Goal: Task Accomplishment & Management: Manage account settings

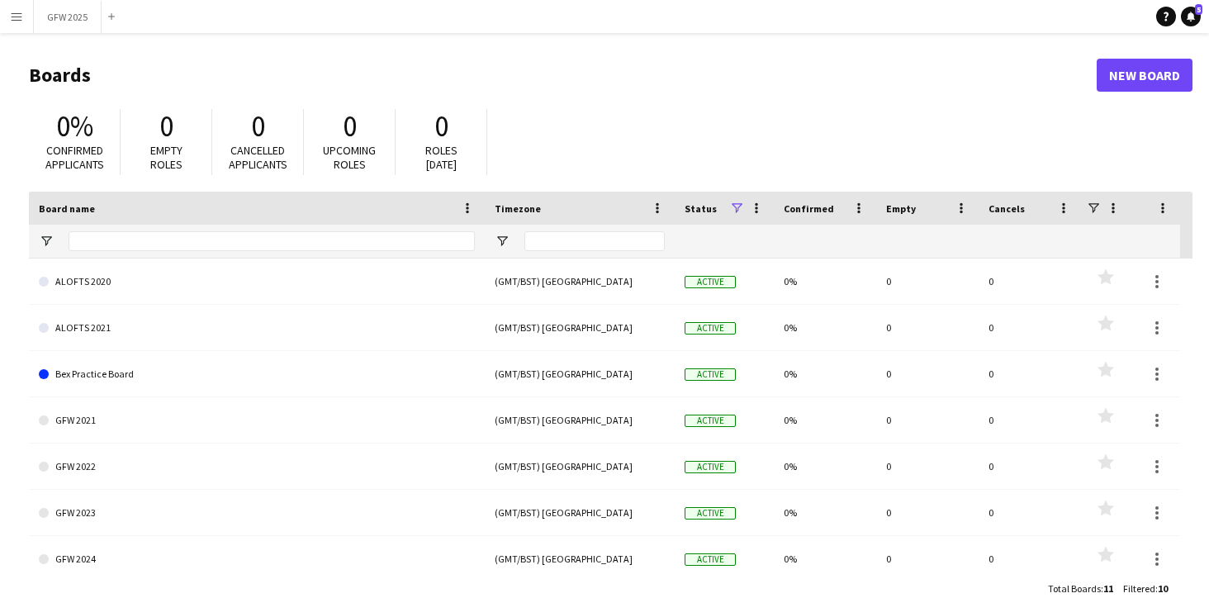
click at [18, 18] on app-icon "Menu" at bounding box center [16, 16] width 13 height 13
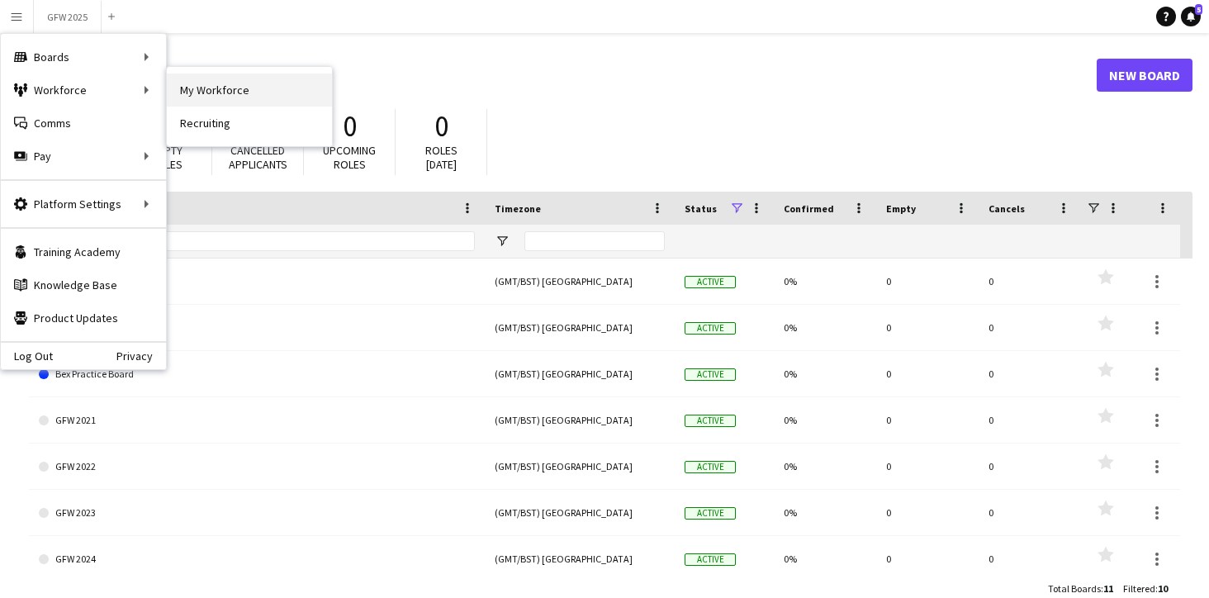
click at [243, 84] on link "My Workforce" at bounding box center [249, 90] width 165 height 33
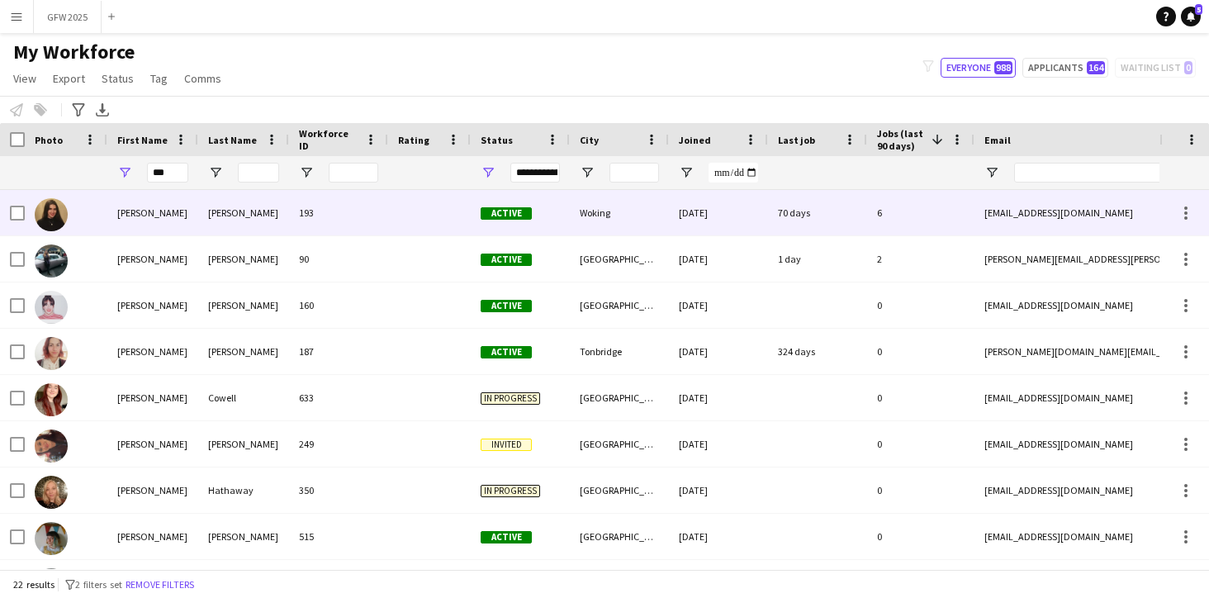
click at [1114, 211] on div "amyec@live.co.uk" at bounding box center [1140, 212] width 330 height 45
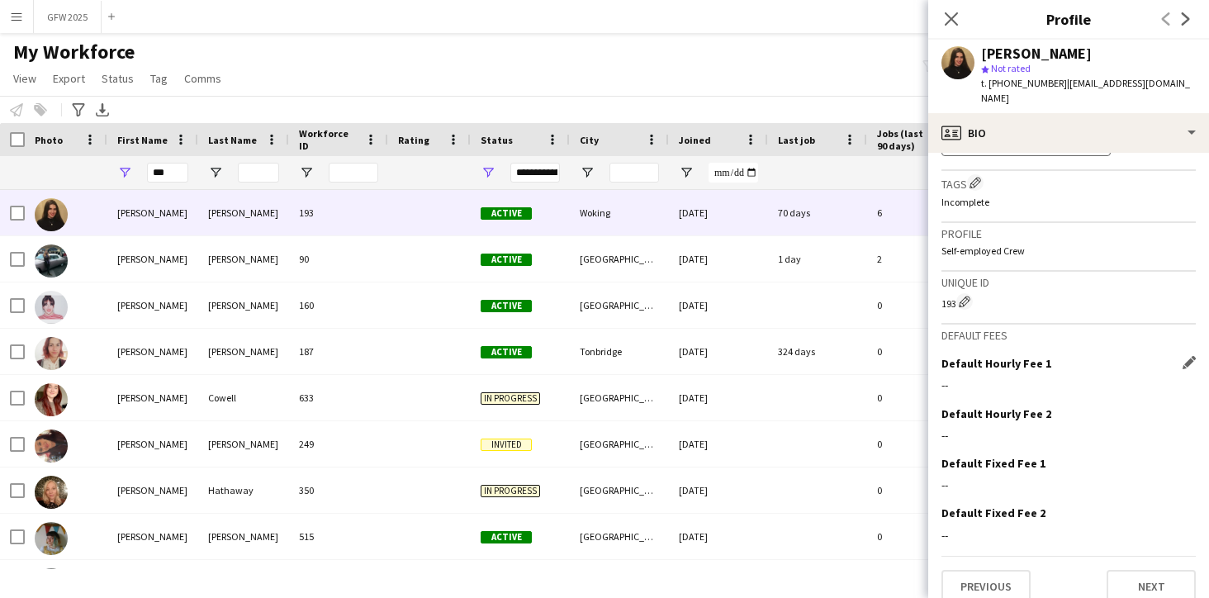
scroll to position [777, 0]
click at [1128, 577] on button "Next" at bounding box center [1151, 587] width 89 height 33
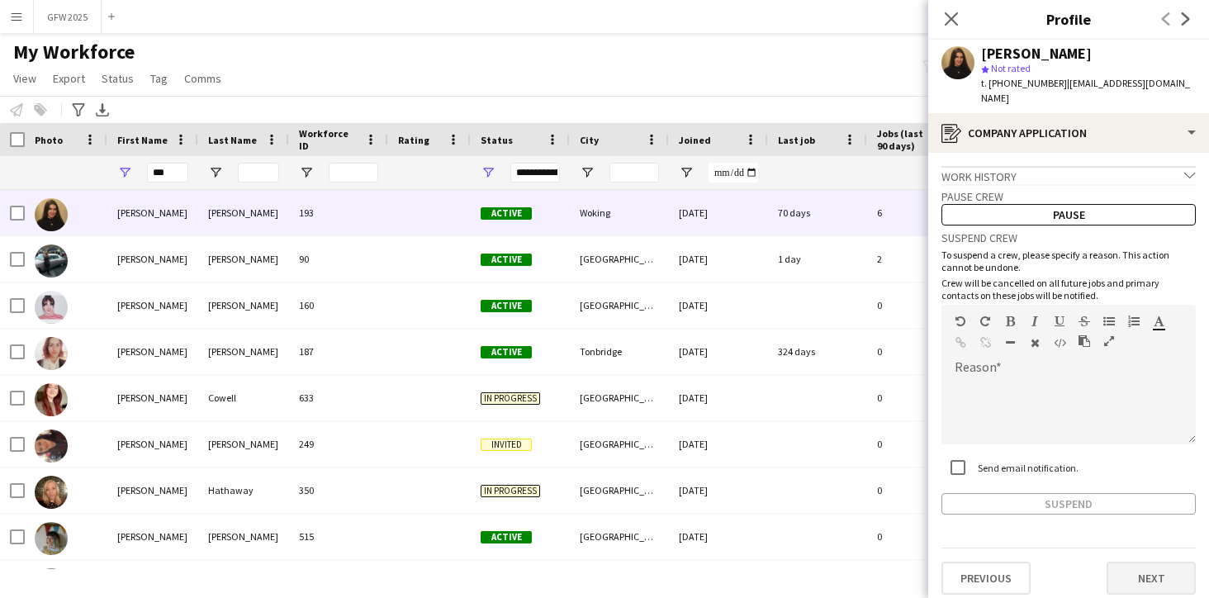
scroll to position [0, 0]
click at [1135, 563] on button "Next" at bounding box center [1151, 578] width 89 height 33
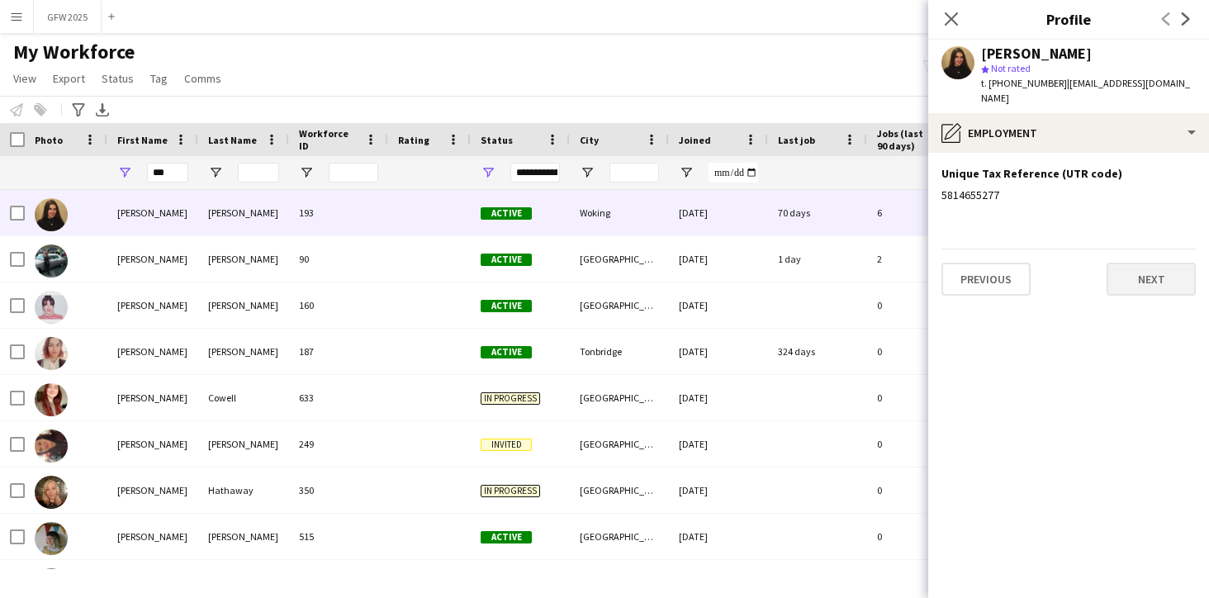
click at [1157, 263] on button "Next" at bounding box center [1151, 279] width 89 height 33
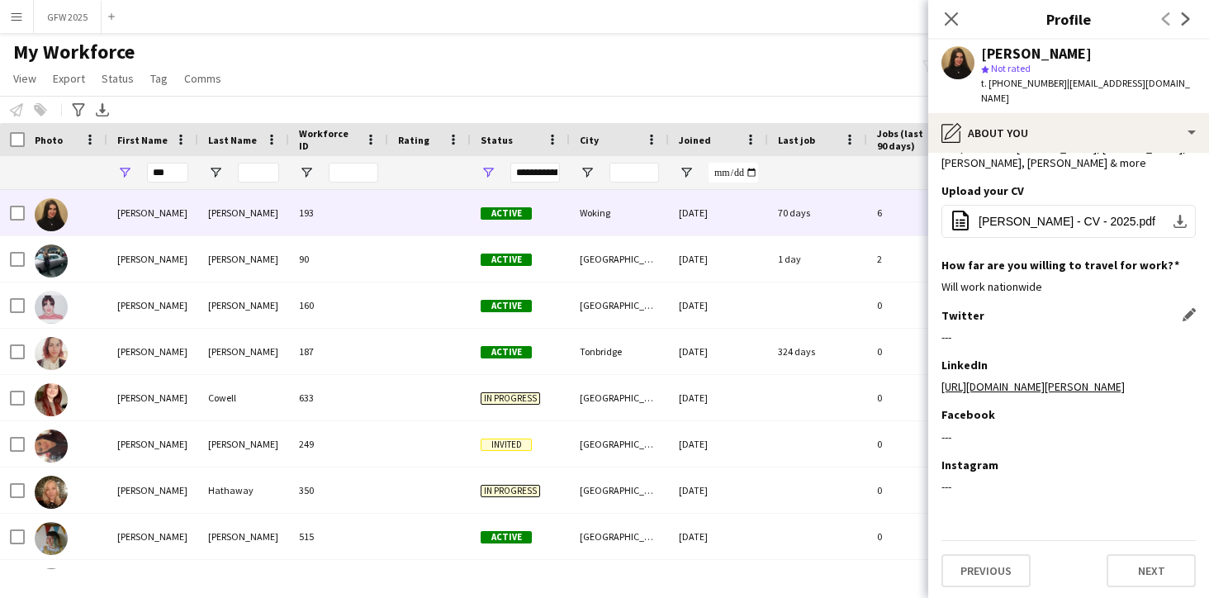
scroll to position [181, 0]
click at [1162, 568] on button "Next" at bounding box center [1151, 572] width 89 height 33
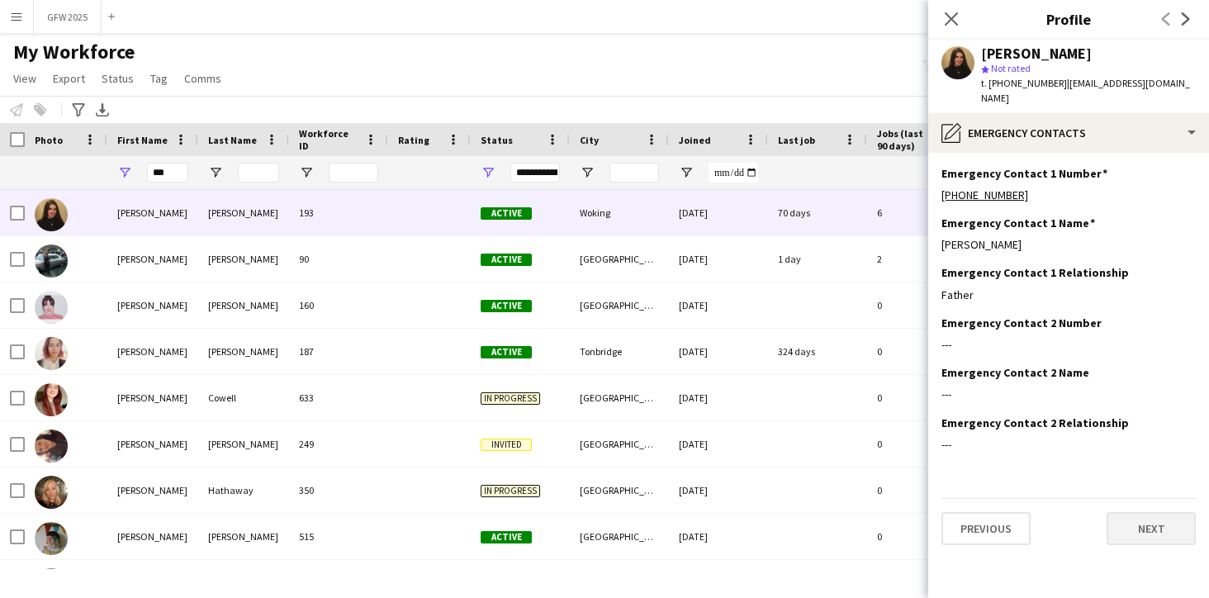
click at [1148, 512] on button "Next" at bounding box center [1151, 528] width 89 height 33
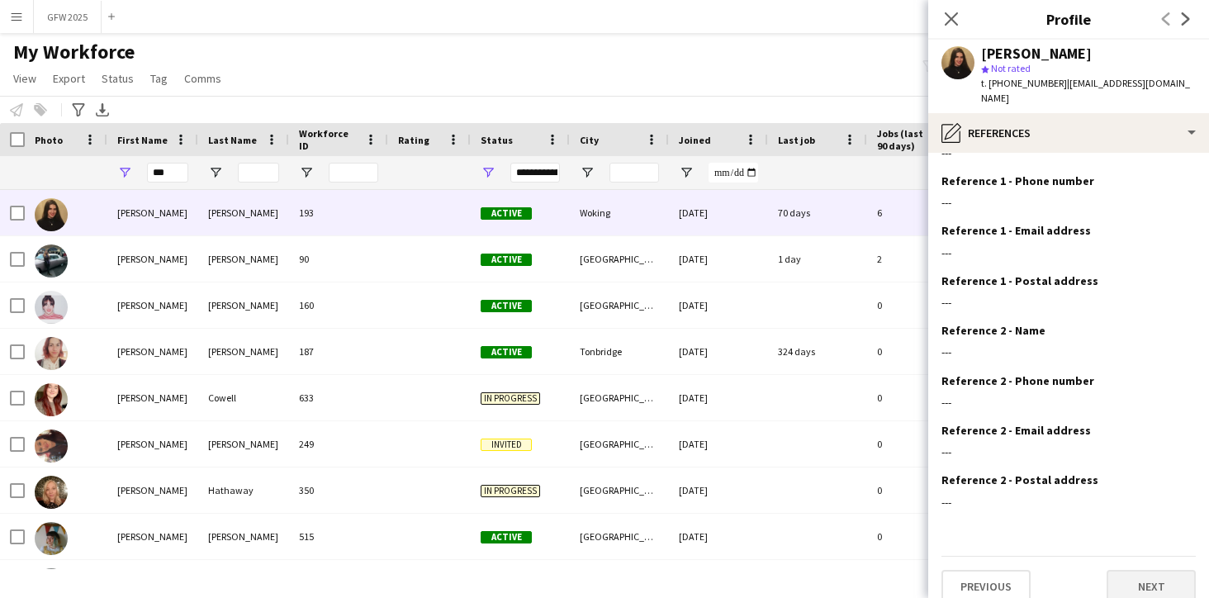
scroll to position [40, 0]
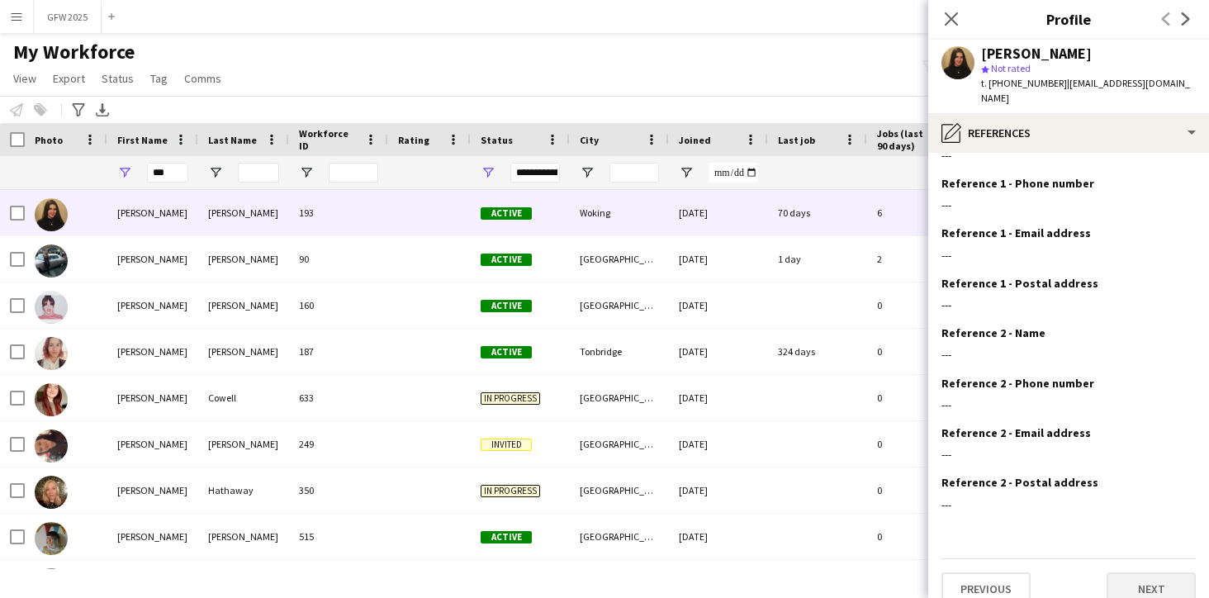
click at [1163, 573] on button "Next" at bounding box center [1151, 589] width 89 height 33
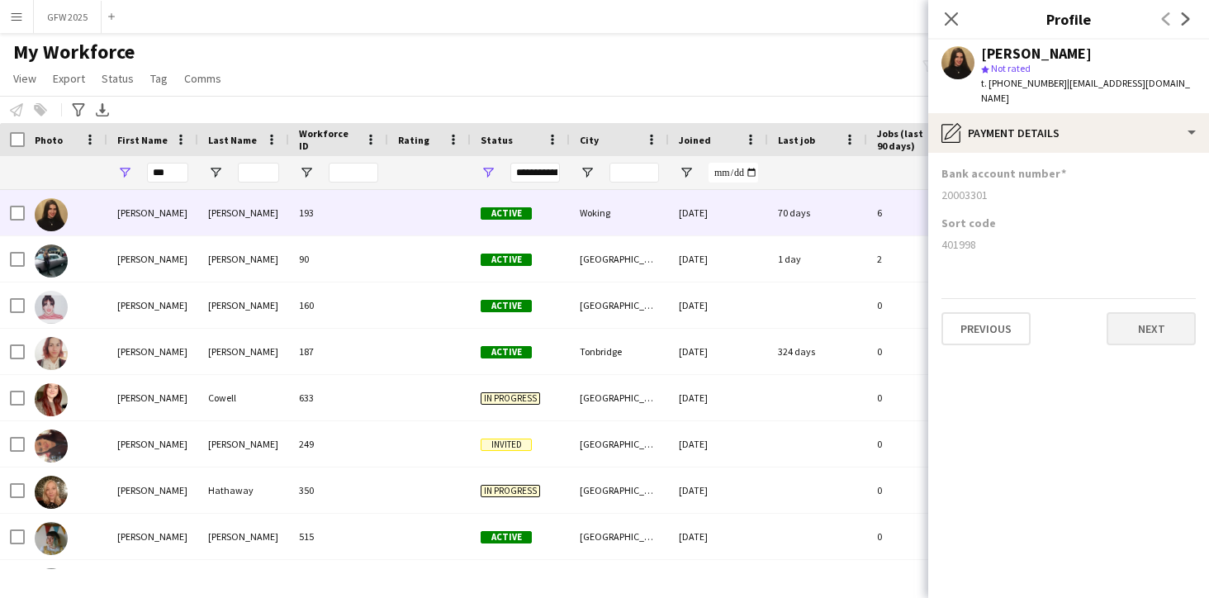
click at [1150, 312] on button "Next" at bounding box center [1151, 328] width 89 height 33
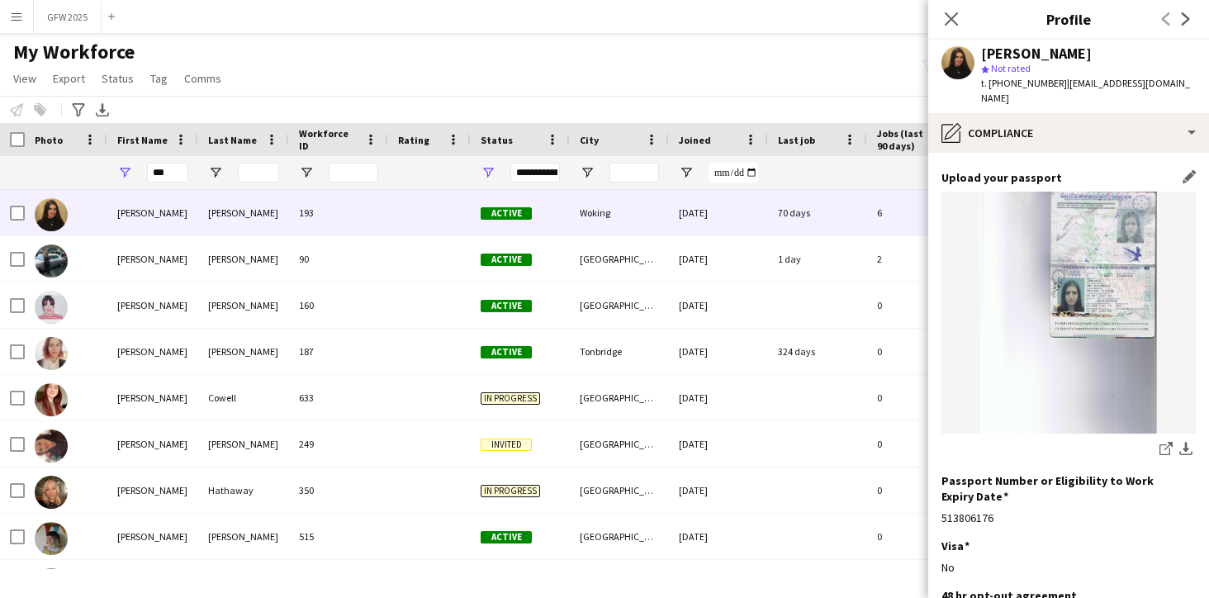
scroll to position [0, 1]
